Goal: Task Accomplishment & Management: Complete application form

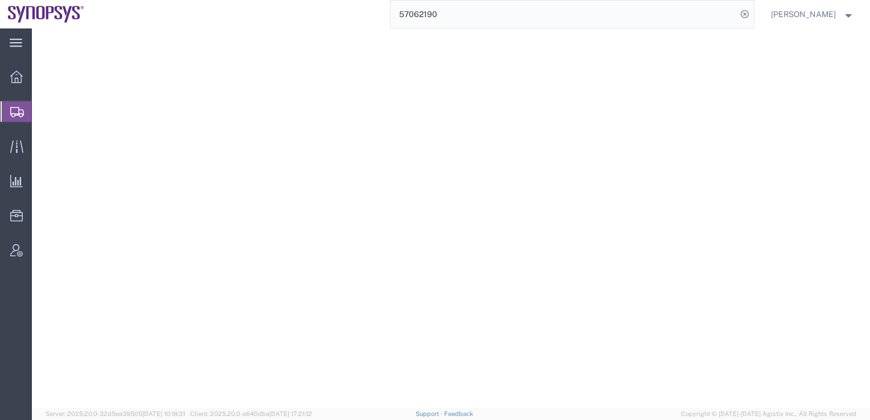
select select "YRPK"
select select "CM"
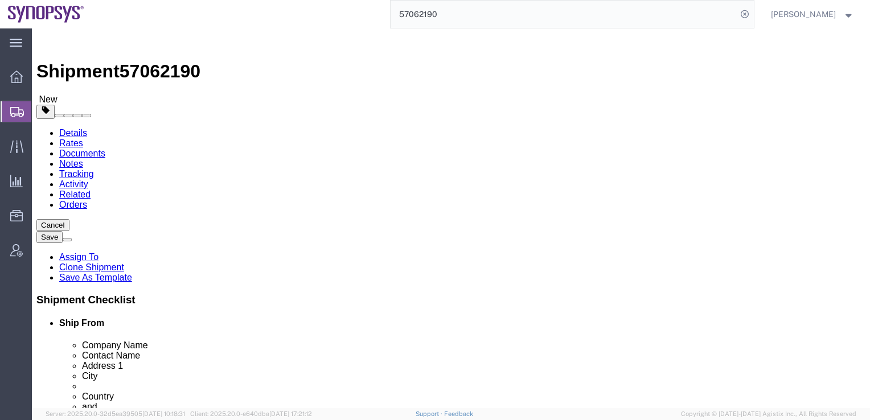
scroll to position [11, 0]
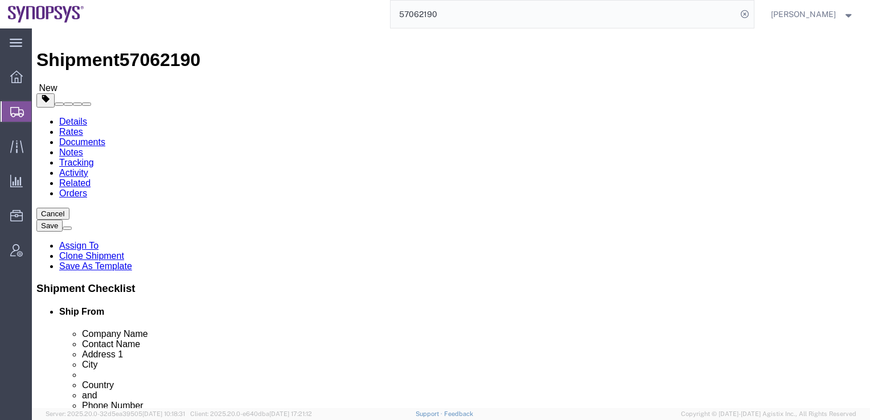
click input "text"
type input "37"
click input "3"
type input "30"
click input "text"
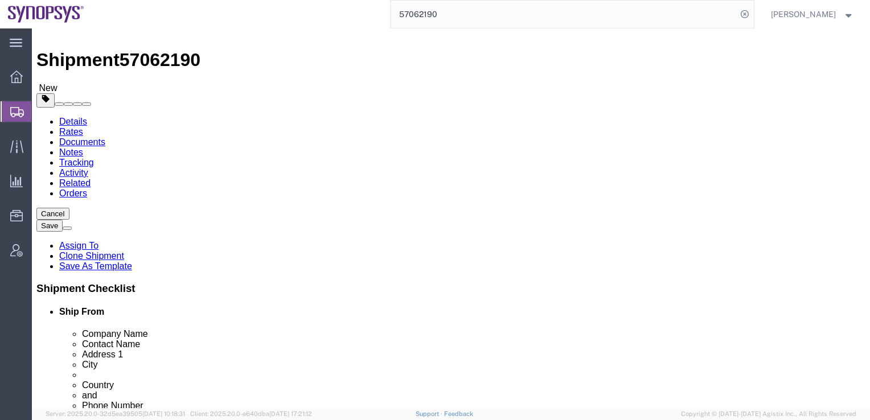
type input "0.2"
click div "Previous Continue"
click dd "1.00 USD"
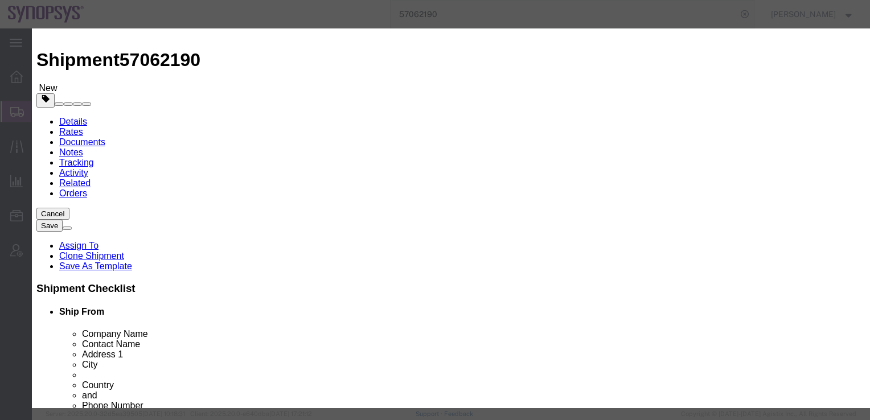
scroll to position [0, 0]
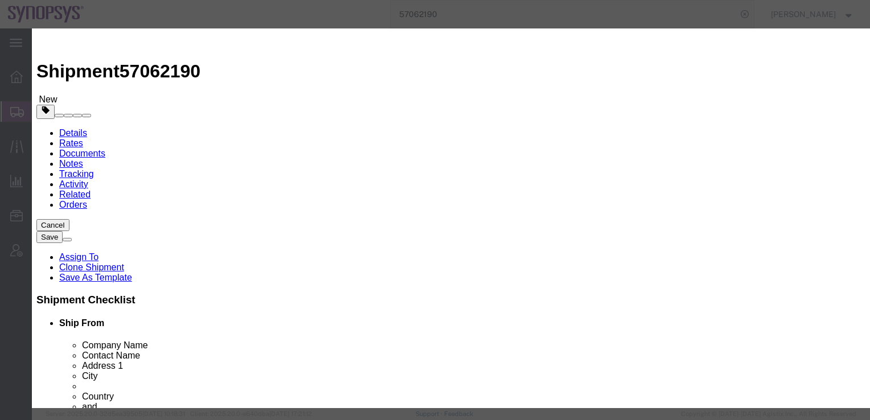
drag, startPoint x: 220, startPoint y: 87, endPoint x: 376, endPoint y: 88, distance: 156.0
click input "USB3.1 Type C [DEMOGRAPHIC_DATA] to [DEMOGRAPHIC_DATA] 2.0M Passive"
click textarea
paste textarea "USB3.1 Type C [DEMOGRAPHIC_DATA] to [DEMOGRAPHIC_DATA] 2.0M Passive"
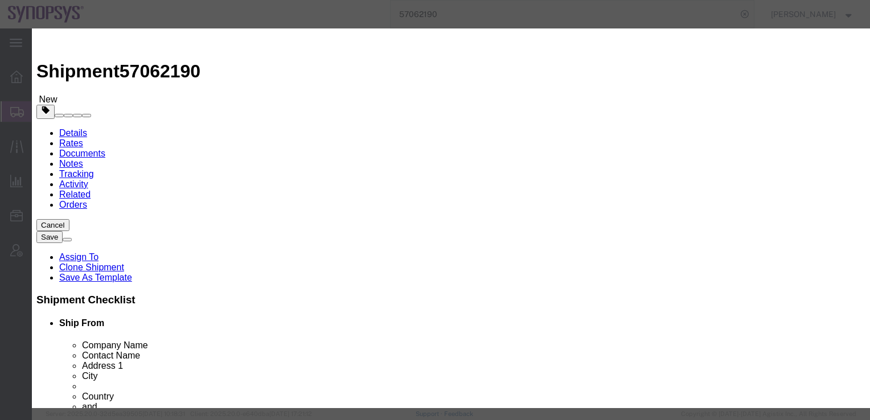
type textarea "USB3.1 Type C [DEMOGRAPHIC_DATA] to [DEMOGRAPHIC_DATA] 2.0M Passive"
click button "Save & Close"
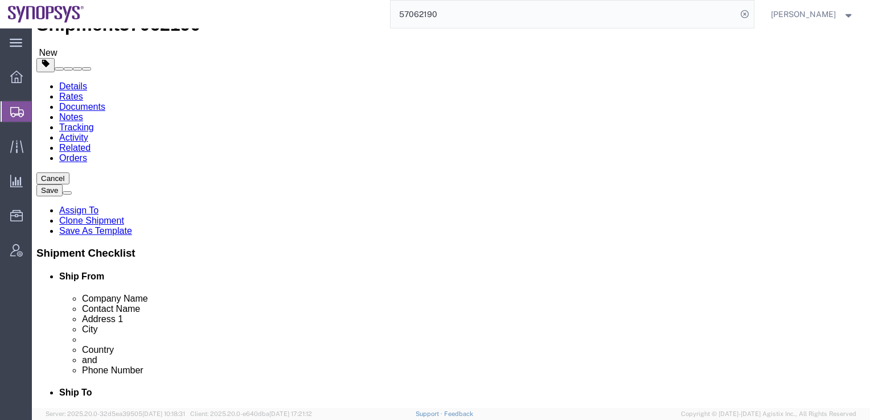
scroll to position [60, 0]
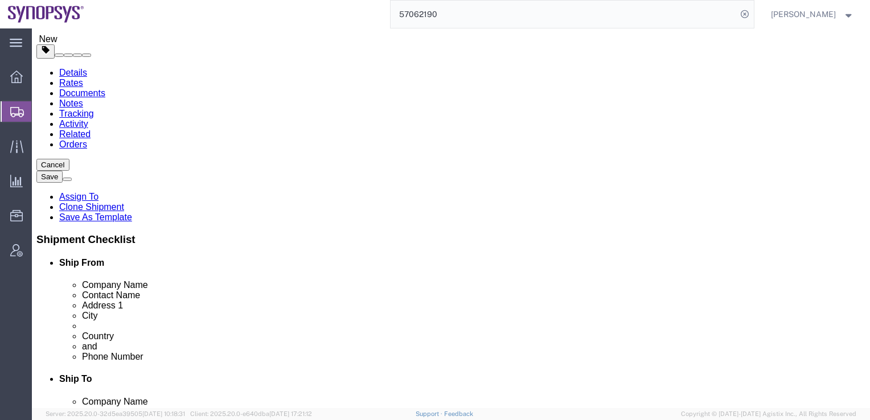
click link "Shipment Information"
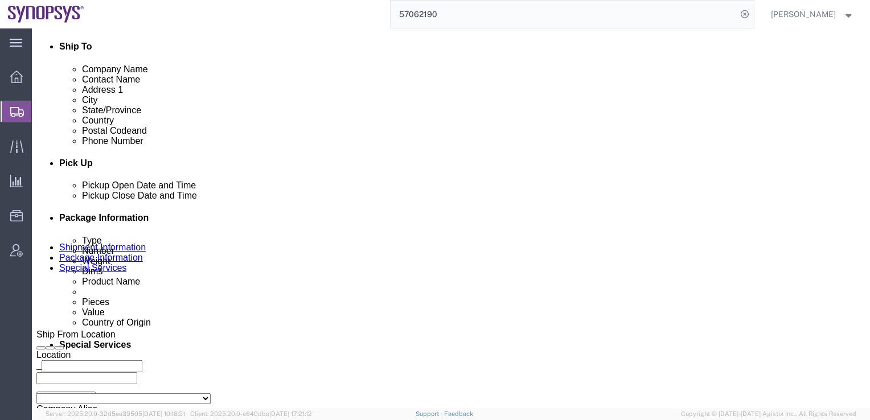
scroll to position [429, 0]
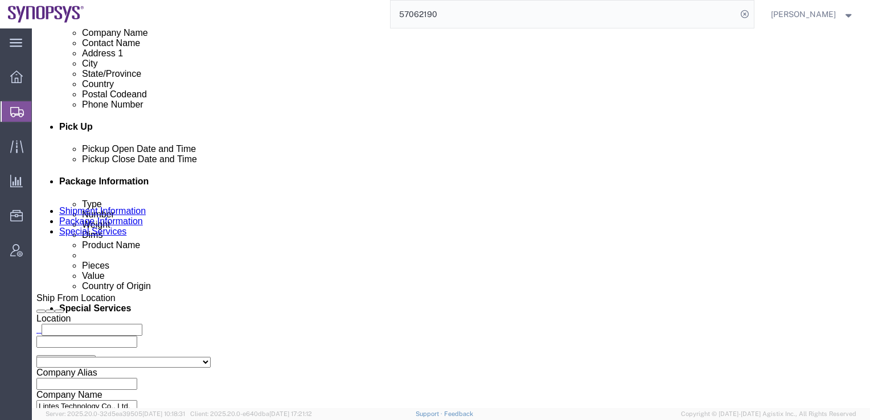
click div "[DATE] 3:03 PM"
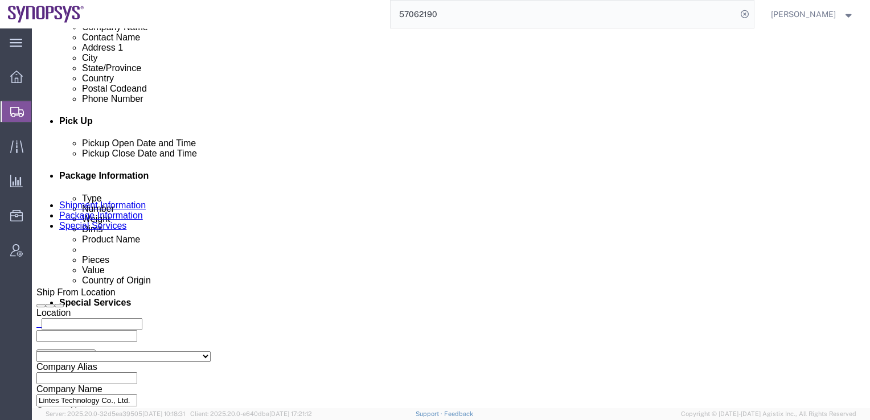
type input "4:03 PM"
click button "Apply"
click div "[DATE] 5:03 PM"
type input "6:03 PM"
click button "Apply"
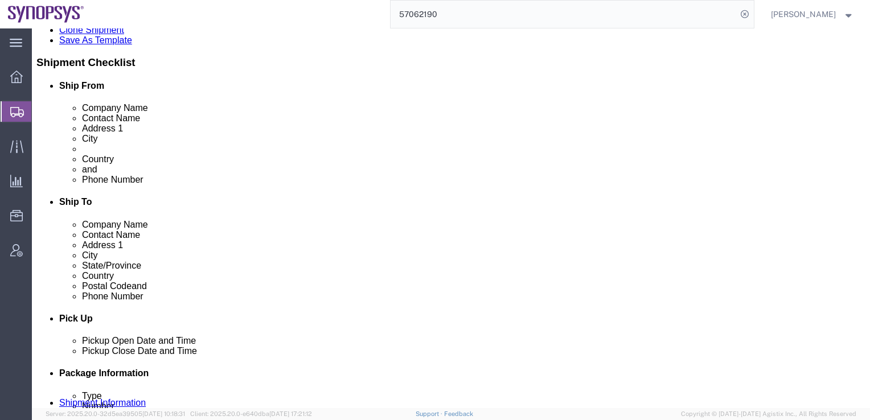
scroll to position [237, 0]
click link "Special Services"
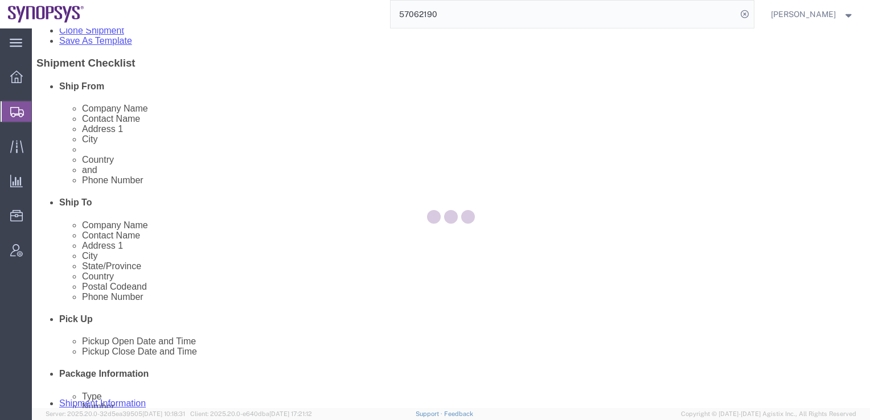
select select
select select "COSTCENTER"
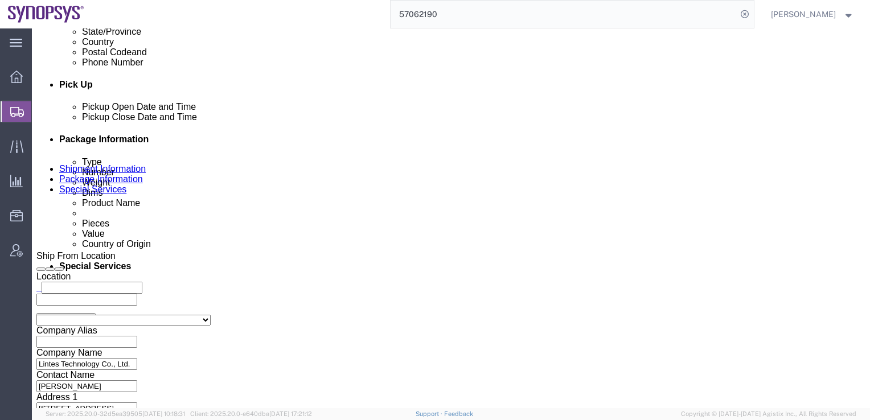
scroll to position [558, 0]
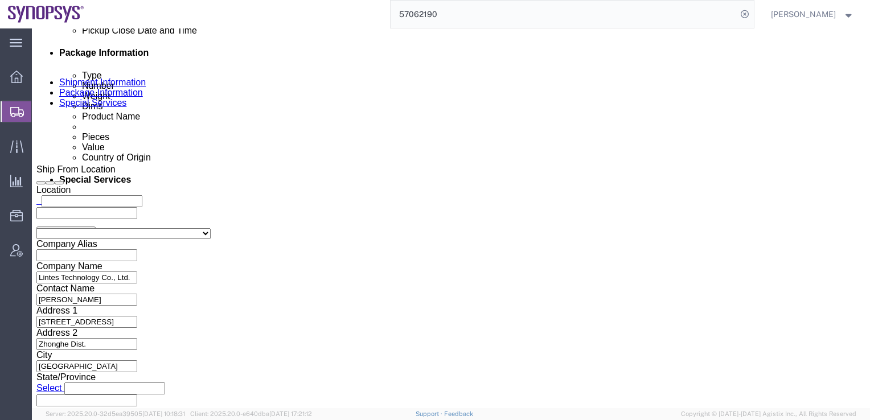
click select "Select Carriage Insurance Paid Carriage Paid To Cost and Freight Cost Insurance…"
select select "DAP"
click select "Select Carriage Insurance Paid Carriage Paid To Cost and Freight Cost Insurance…"
select select "SHIP"
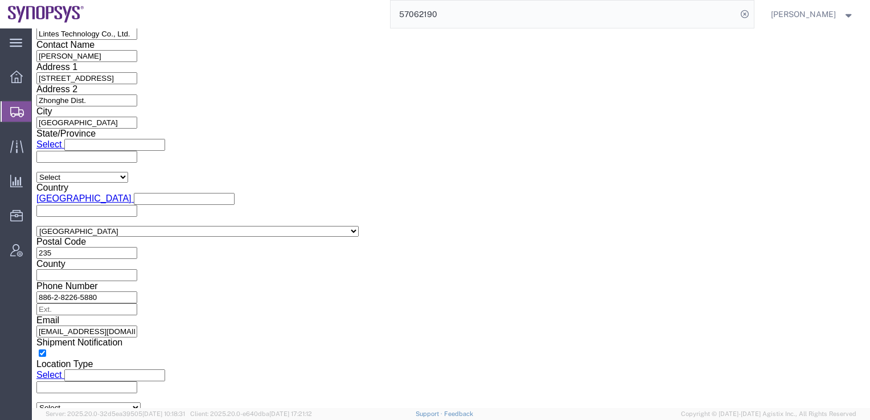
scroll to position [803, 0]
click input "text"
paste input "[EMAIL_ADDRESS][DOMAIN_NAME]"
type input "[EMAIL_ADDRESS][DOMAIN_NAME]"
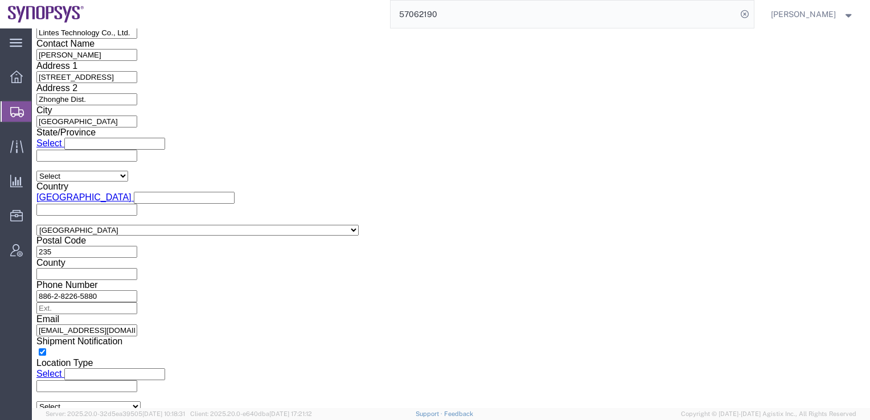
click button "Rate Shipment"
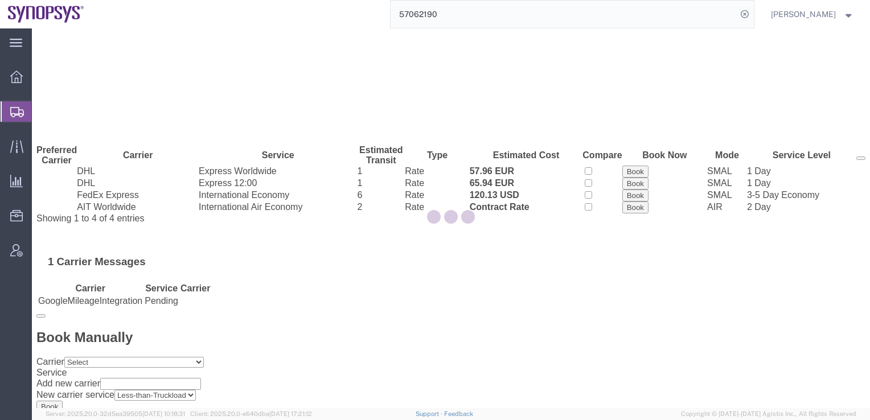
scroll to position [0, 0]
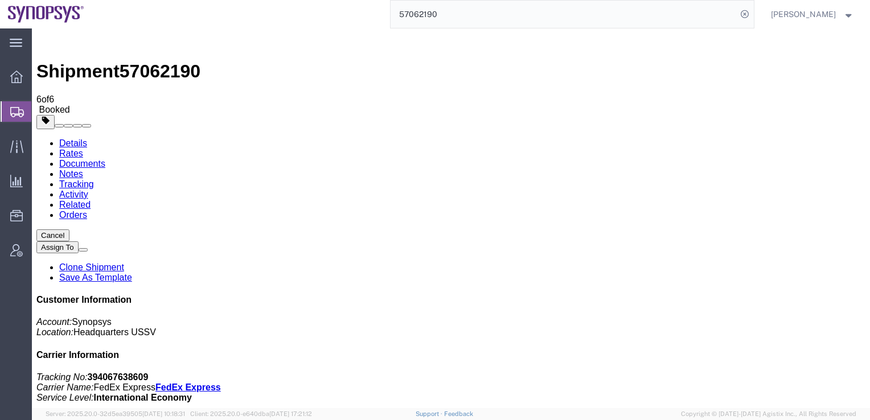
click at [79, 138] on link "Details" at bounding box center [73, 143] width 28 height 10
click link "Schedule pickup request"
click div "Shipment Detail Ship From Lintes Technology Co., Ltd. ([PERSON_NAME][STREET_ADD…"
